Goal: Information Seeking & Learning: Learn about a topic

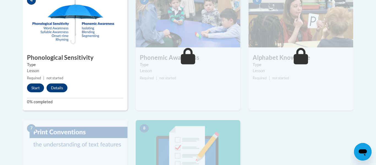
scroll to position [317, 0]
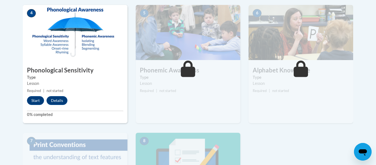
click at [36, 106] on div "4 Phonological Sensitivity Type Lesson Required | not started Start Details Fee…" at bounding box center [75, 64] width 105 height 118
click at [34, 99] on button "Start" at bounding box center [35, 100] width 17 height 9
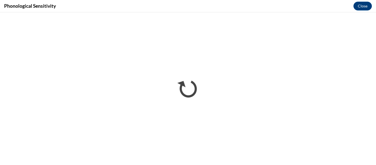
scroll to position [0, 0]
